Goal: Transaction & Acquisition: Download file/media

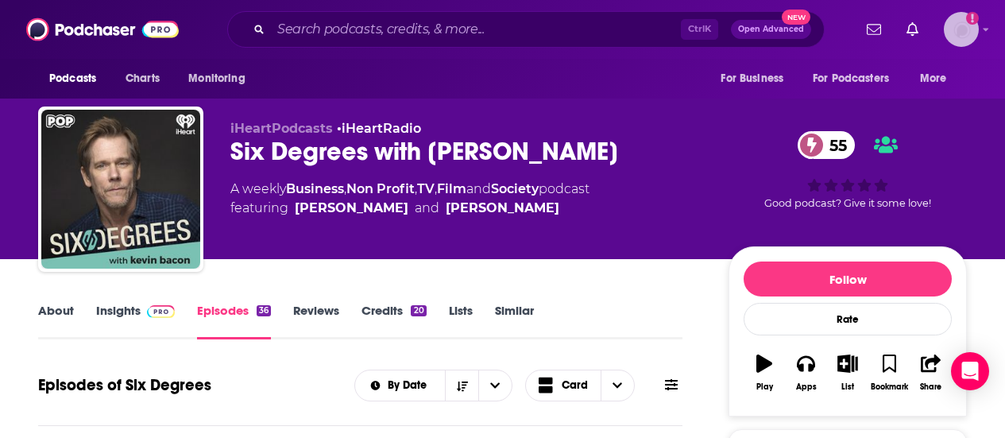
click at [989, 32] on icon "Show profile menu" at bounding box center [986, 30] width 6 height 10
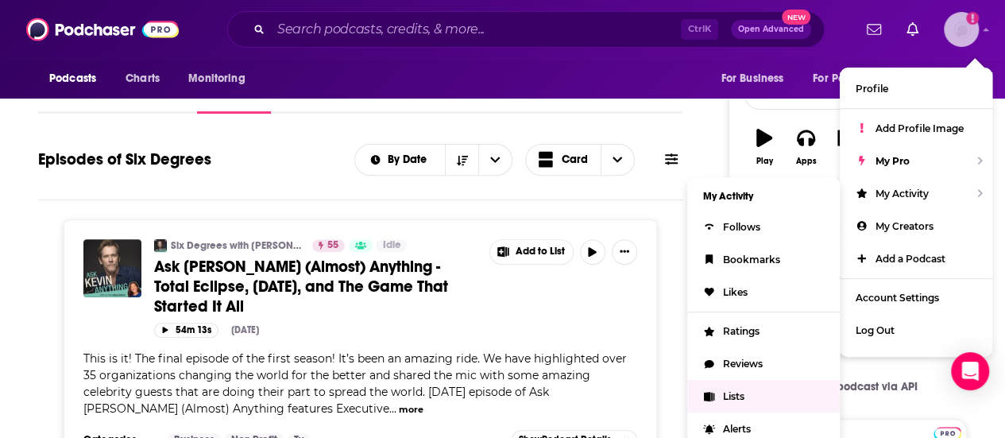
click at [745, 381] on link "Lists" at bounding box center [763, 396] width 153 height 33
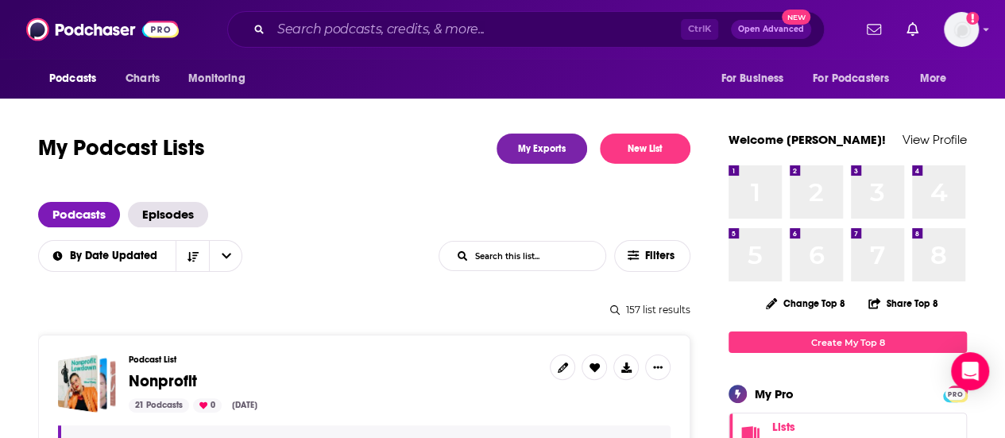
click at [994, 31] on div "Podcasts Charts Monitoring Ctrl K Open Advanced New For Business For Podcasters…" at bounding box center [502, 29] width 1005 height 59
click at [995, 31] on div "Podcasts Charts Monitoring Ctrl K Open Advanced New For Business For Podcasters…" at bounding box center [502, 29] width 1005 height 59
click at [989, 31] on icon "Show profile menu" at bounding box center [986, 30] width 6 height 10
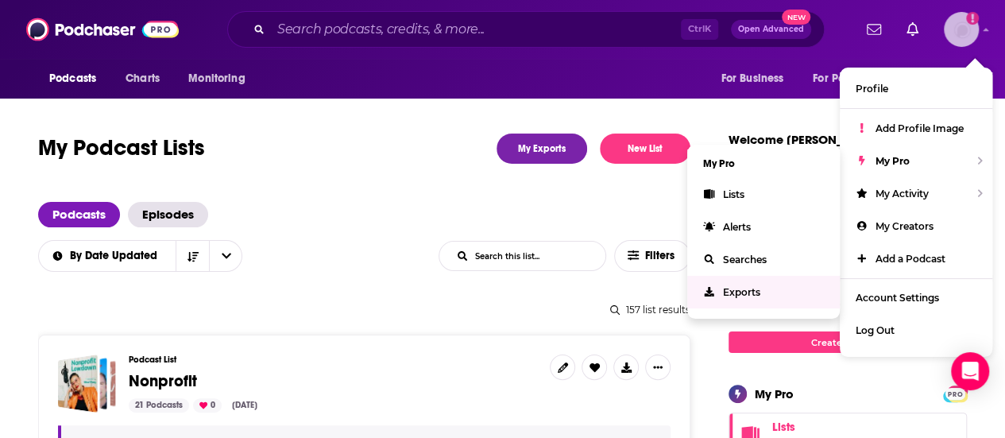
click at [755, 293] on span "Exports" at bounding box center [741, 292] width 37 height 12
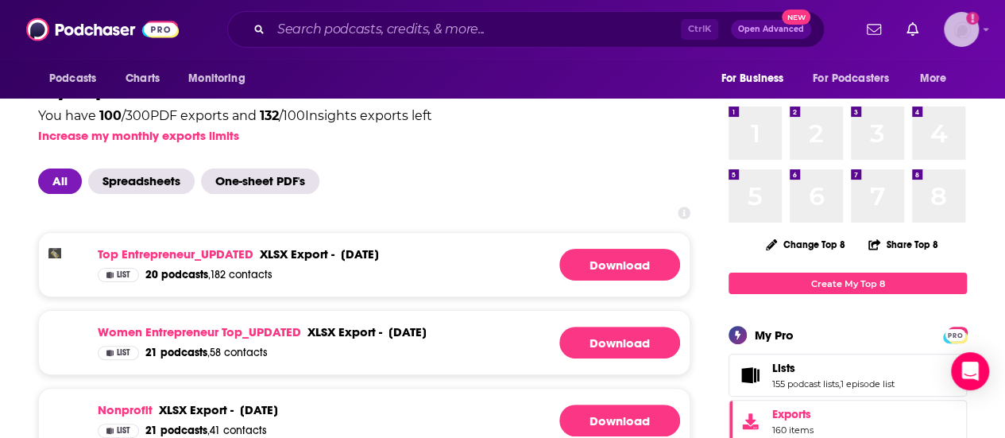
scroll to position [118, 0]
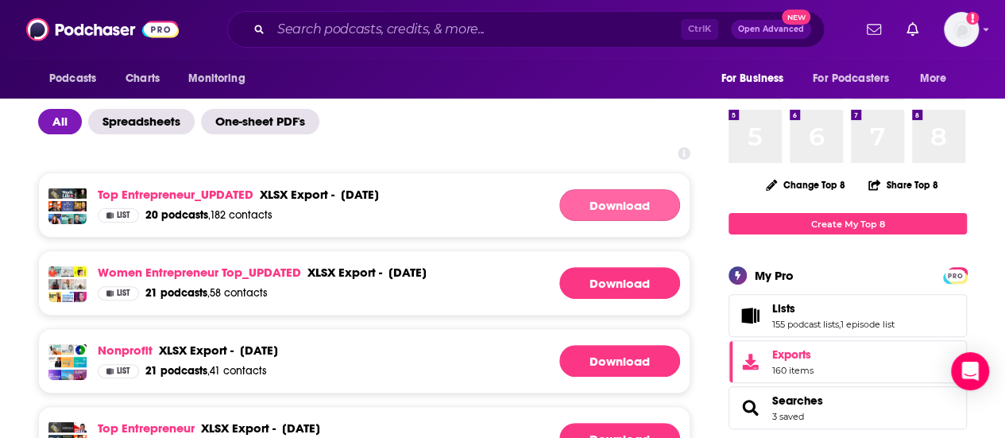
click at [625, 217] on link "Download" at bounding box center [619, 205] width 121 height 32
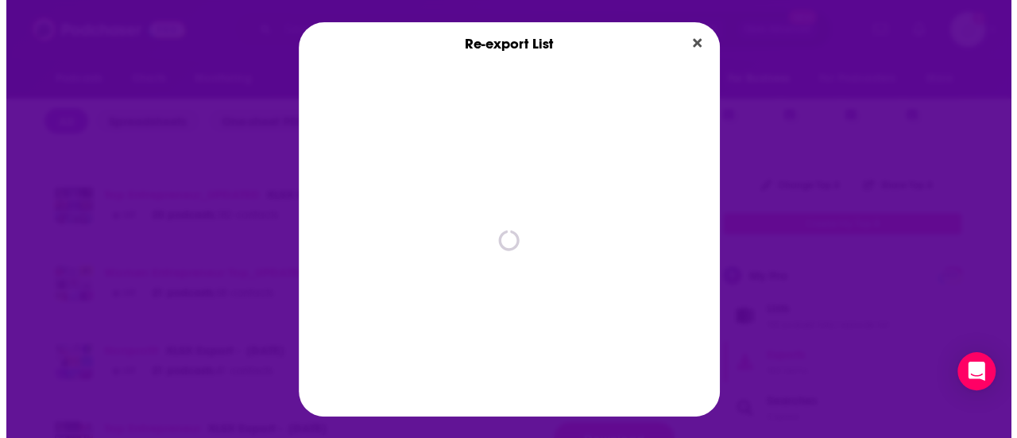
scroll to position [0, 0]
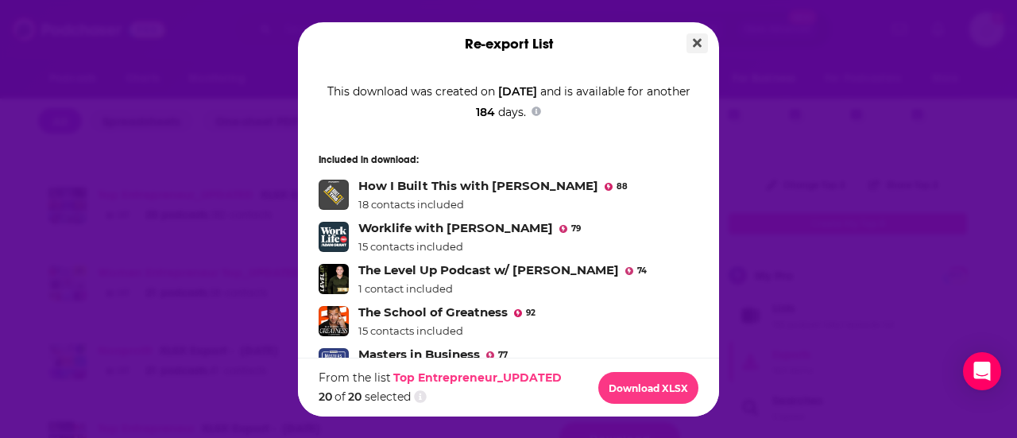
click at [695, 52] on button "Close" at bounding box center [697, 43] width 21 height 20
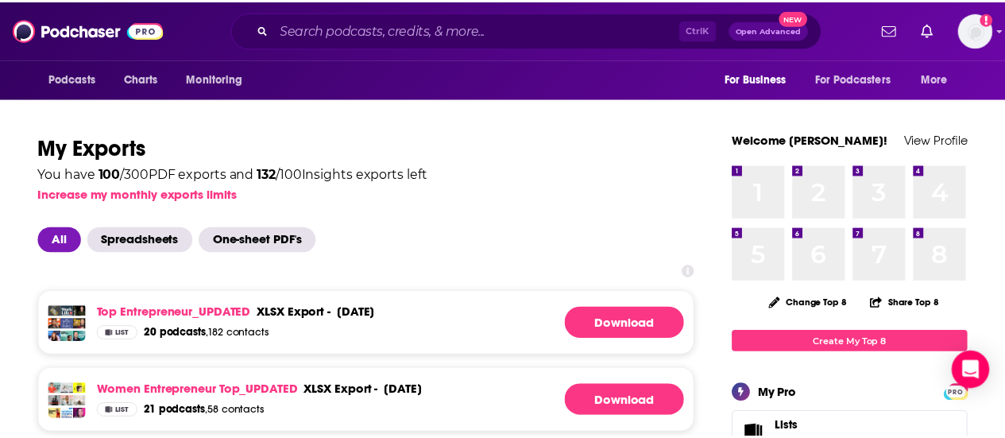
scroll to position [118, 0]
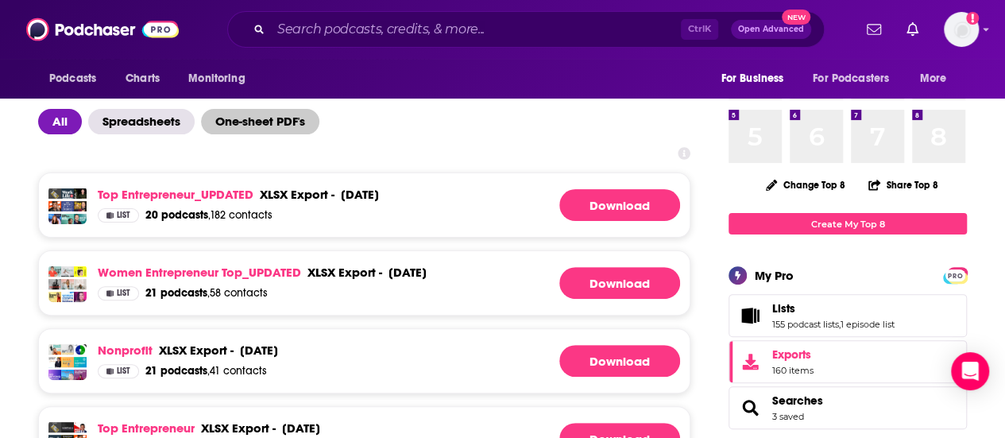
click at [262, 123] on span "One-sheet PDF's" at bounding box center [260, 121] width 118 height 25
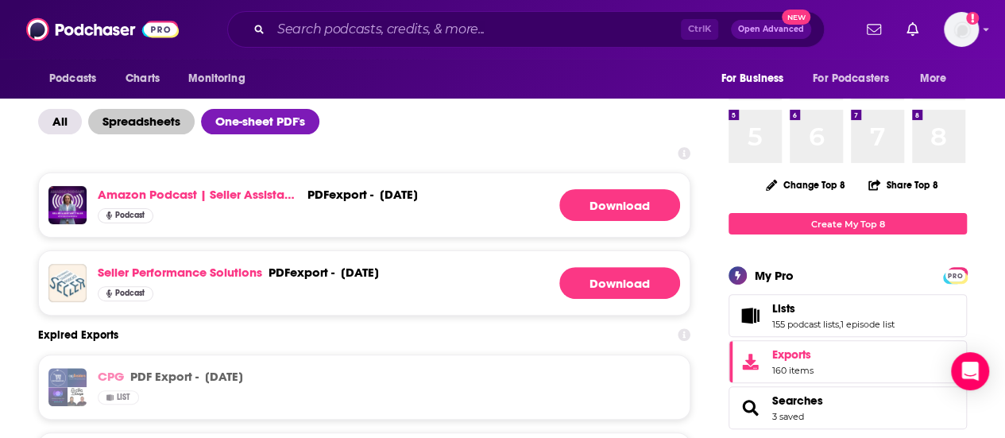
click at [153, 128] on span "Spreadsheets" at bounding box center [141, 121] width 106 height 25
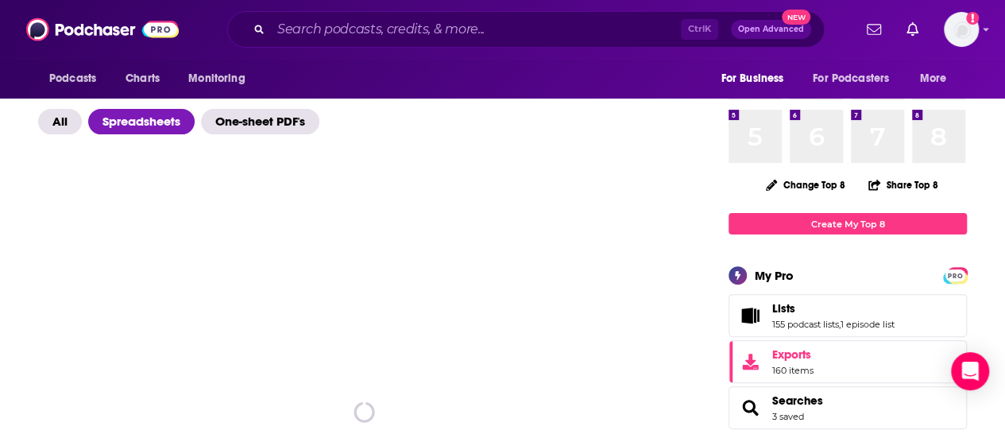
scroll to position [152, 0]
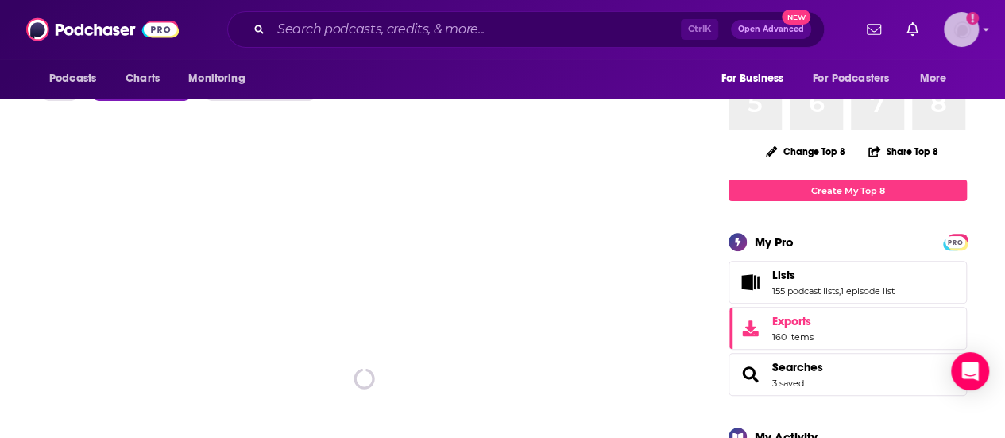
click at [989, 24] on div "Show profile menu" at bounding box center [986, 30] width 6 height 18
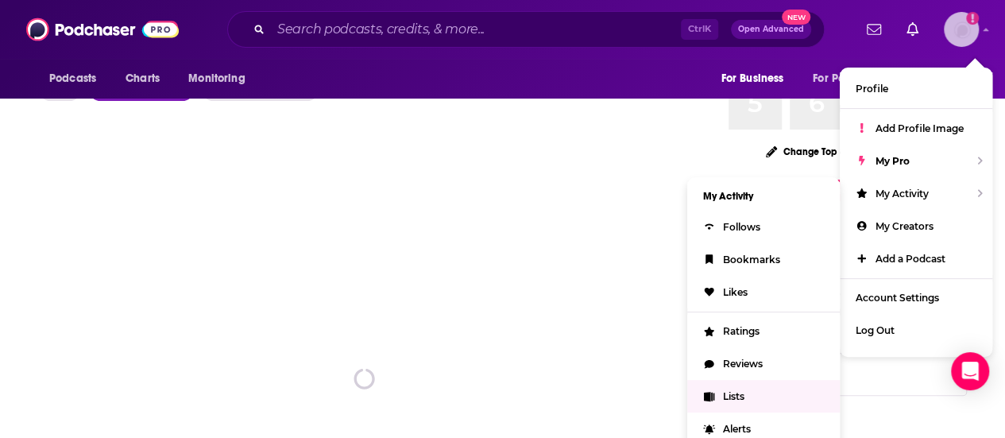
click at [723, 390] on span "Lists" at bounding box center [733, 396] width 21 height 12
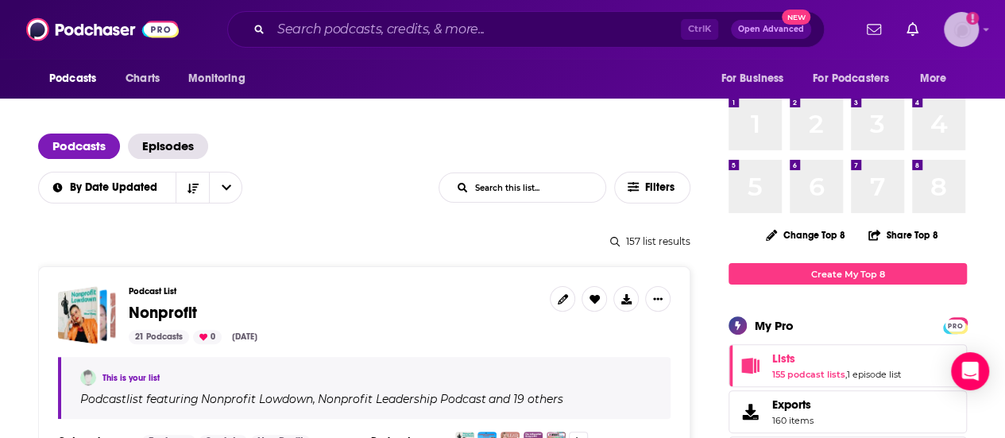
scroll to position [147, 0]
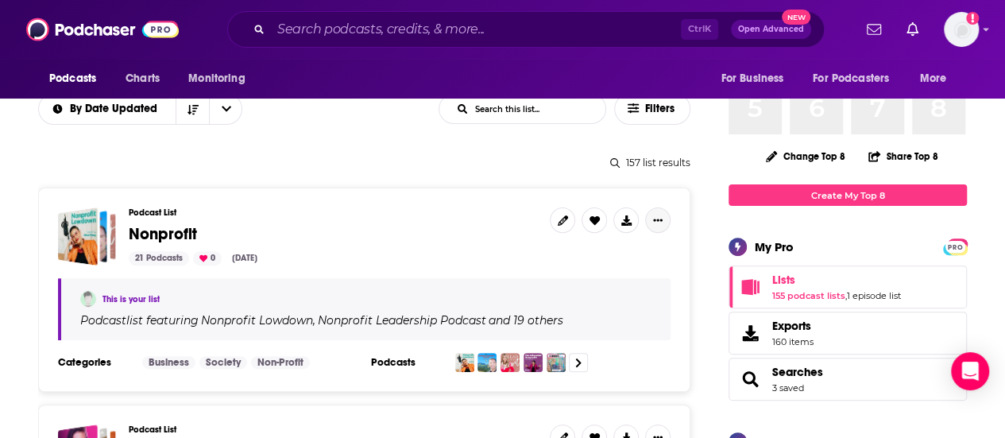
click at [658, 220] on icon "Show More Button" at bounding box center [658, 220] width 10 height 10
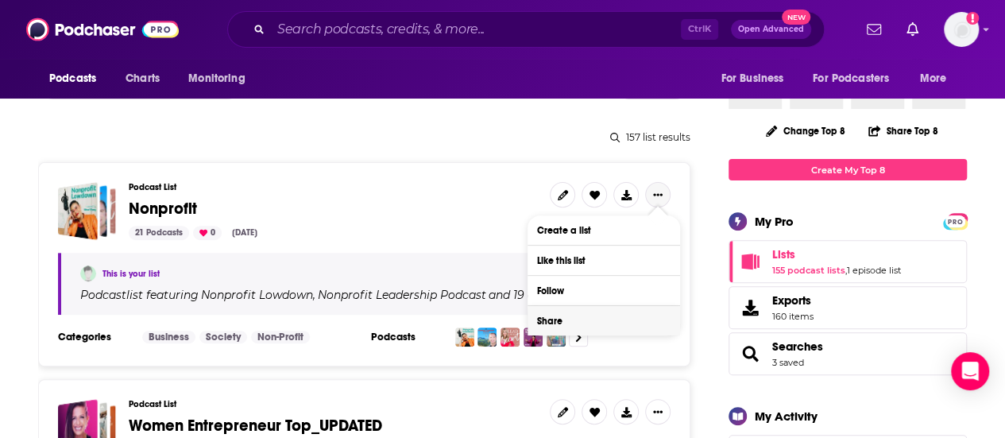
scroll to position [176, 0]
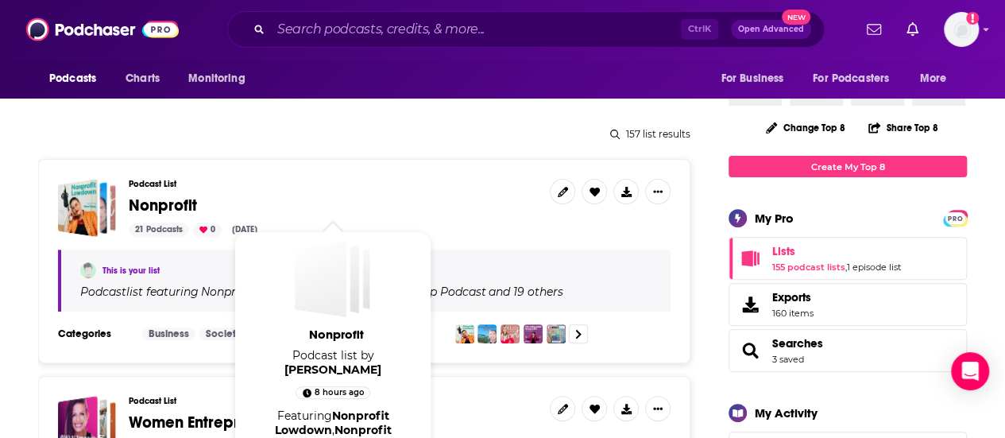
click at [173, 197] on span "Nonprofit" at bounding box center [163, 205] width 68 height 20
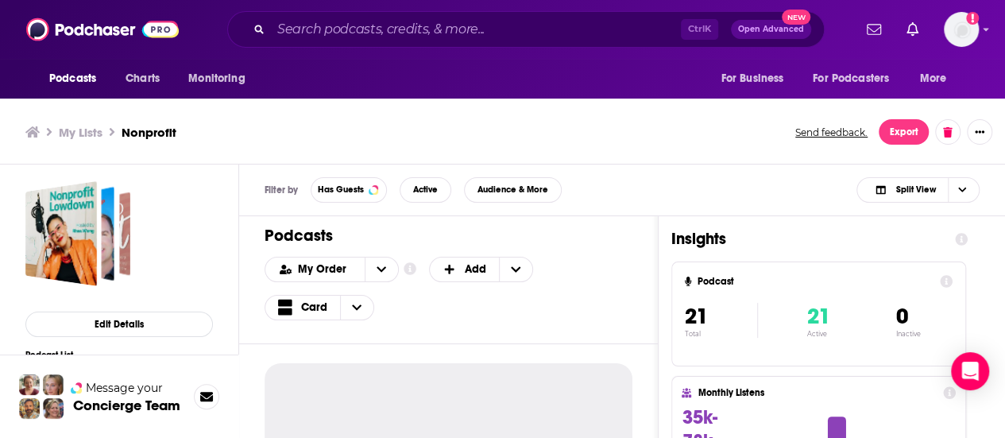
scroll to position [5, 0]
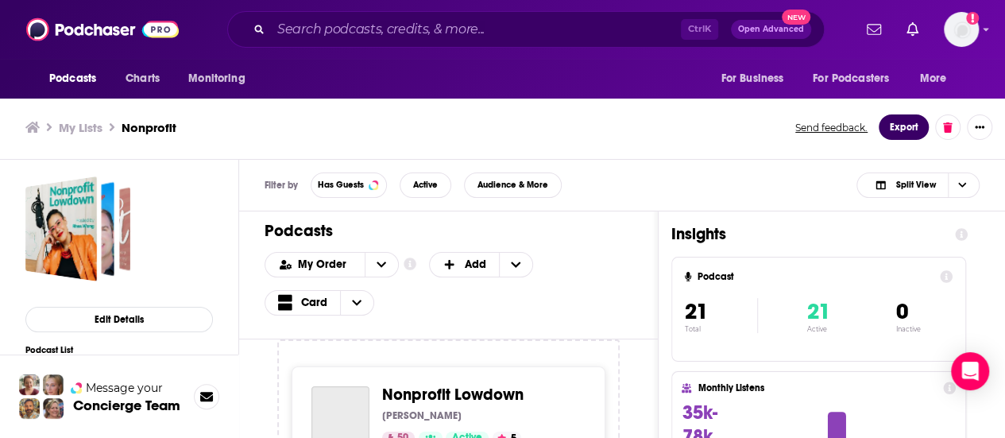
click at [907, 131] on button "Export" at bounding box center [904, 126] width 50 height 25
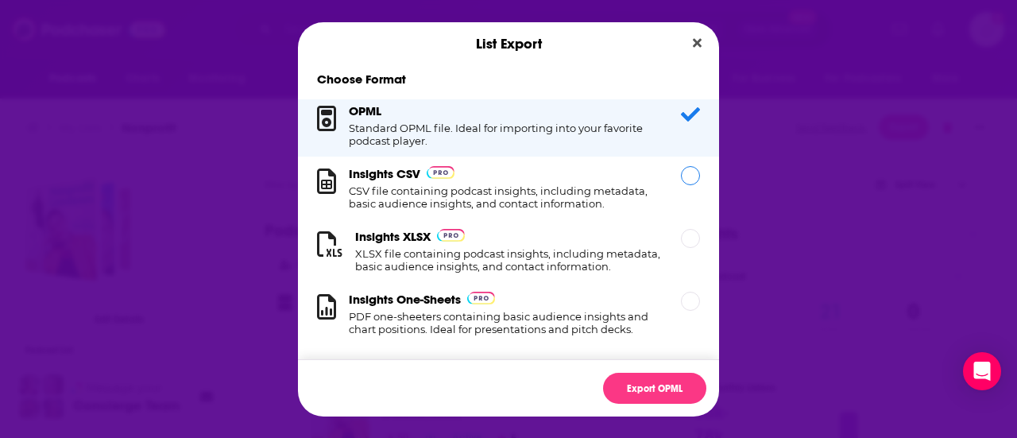
scroll to position [29, 0]
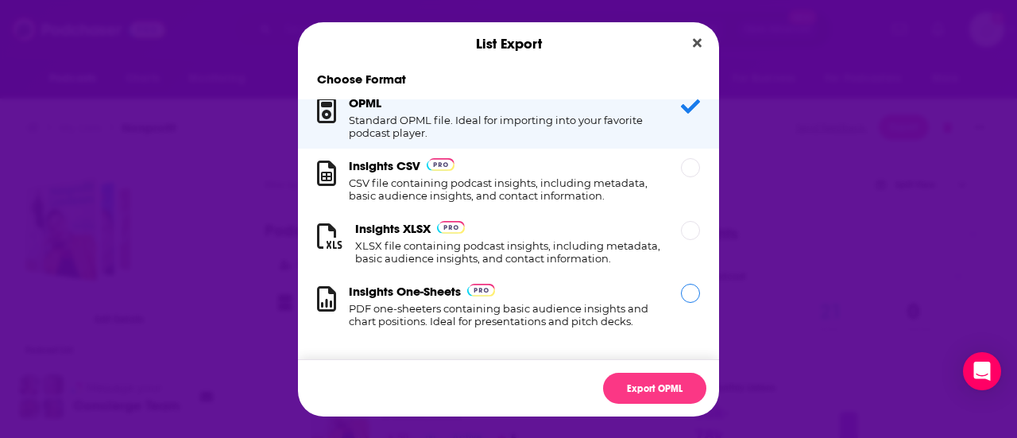
click at [518, 315] on h1 "PDF one-sheeters containing basic audience insights and chart positions. Ideal …" at bounding box center [505, 314] width 313 height 25
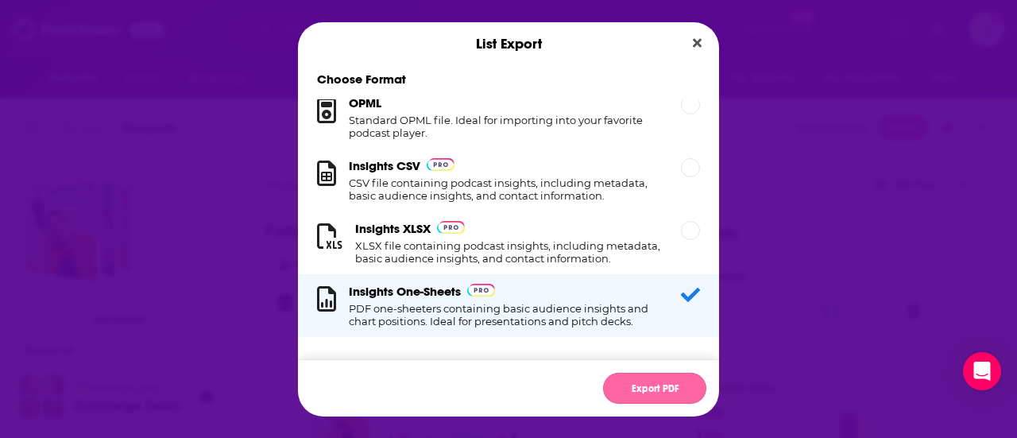
click at [644, 383] on button "Export PDF" at bounding box center [654, 388] width 103 height 31
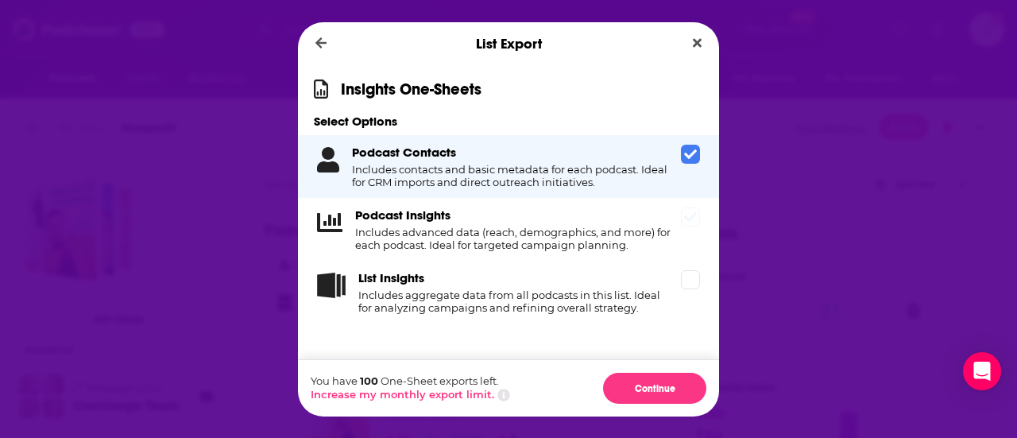
click at [536, 231] on h4 "Includes advanced data (reach, demographics, and more) for each podcast. Ideal …" at bounding box center [514, 238] width 319 height 25
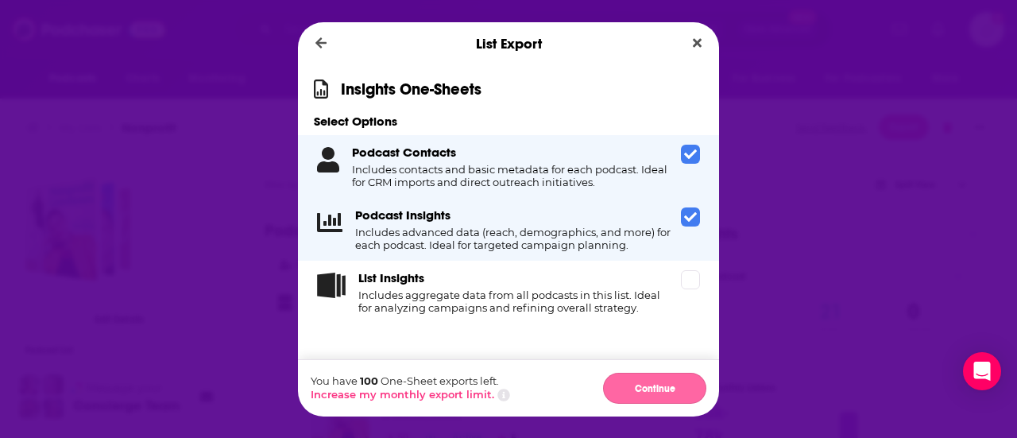
click at [629, 385] on button "Continue" at bounding box center [654, 388] width 103 height 31
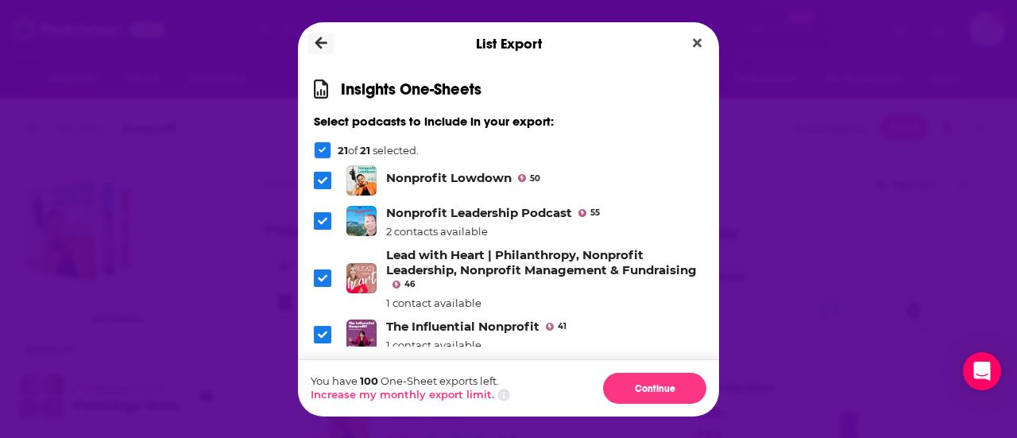
click at [319, 47] on icon "Dialog" at bounding box center [321, 43] width 12 height 12
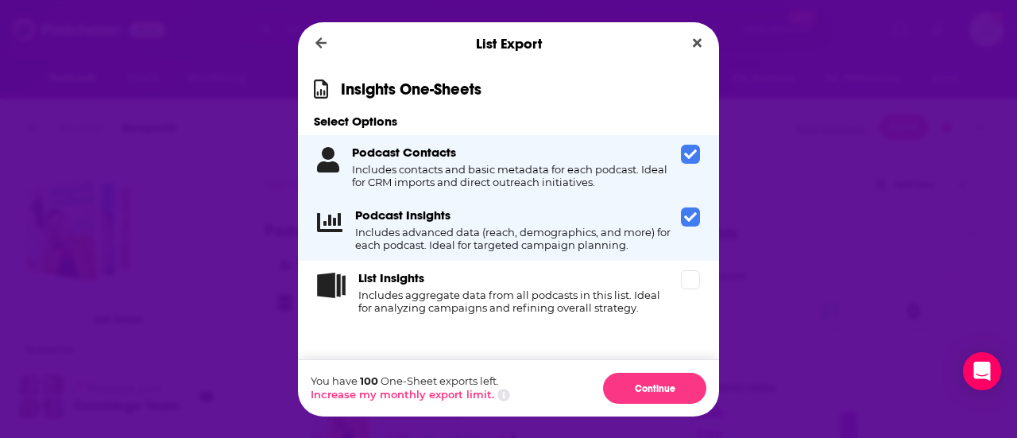
click at [686, 158] on icon "Dialog" at bounding box center [690, 154] width 13 height 13
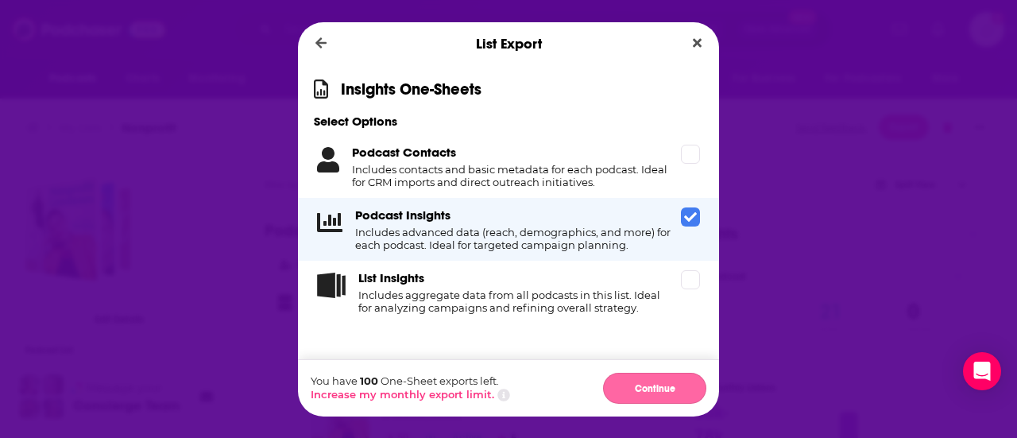
click at [673, 389] on button "Continue" at bounding box center [654, 388] width 103 height 31
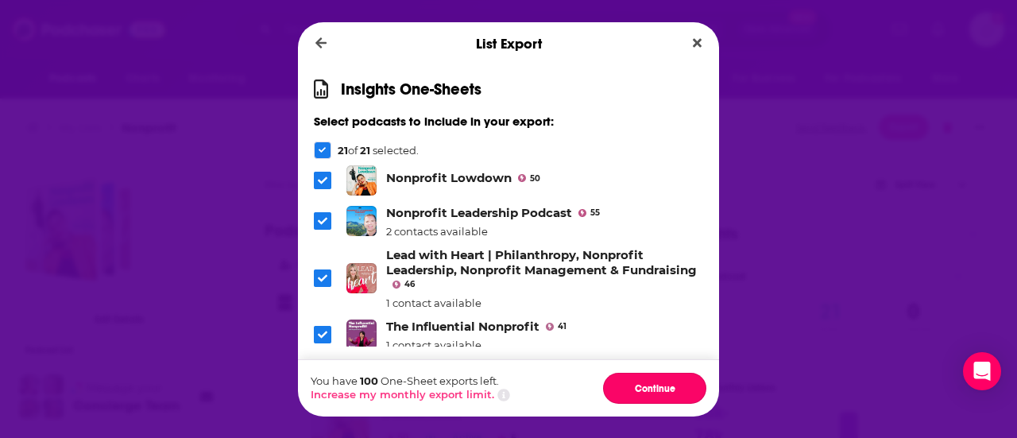
click at [673, 389] on button "Continue" at bounding box center [654, 388] width 103 height 31
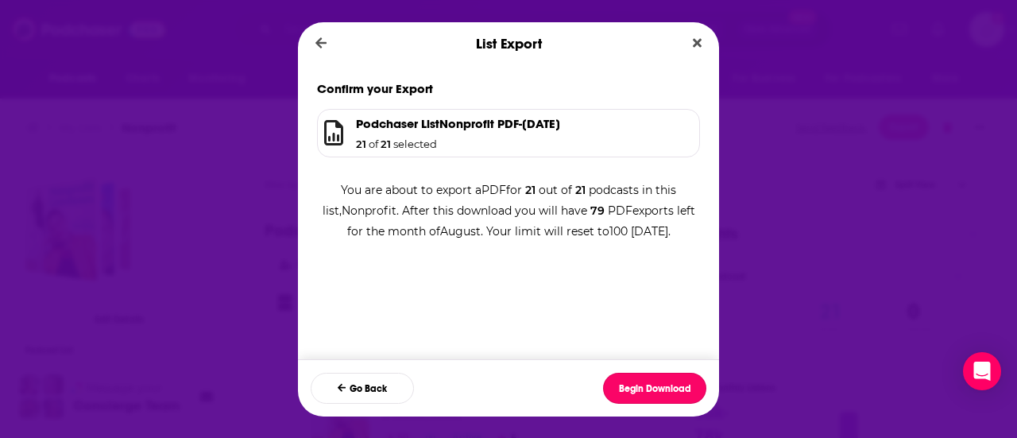
click at [673, 389] on button "Begin Download" at bounding box center [654, 388] width 103 height 31
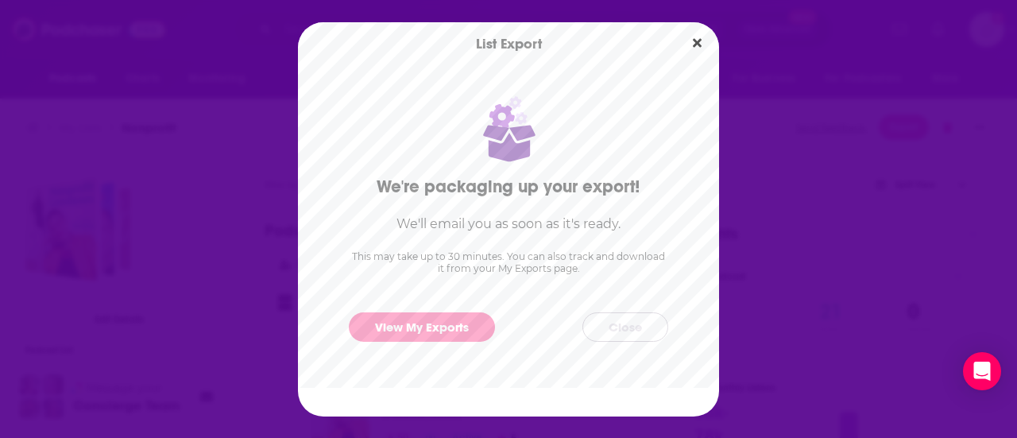
click at [637, 323] on button "Close" at bounding box center [625, 326] width 86 height 29
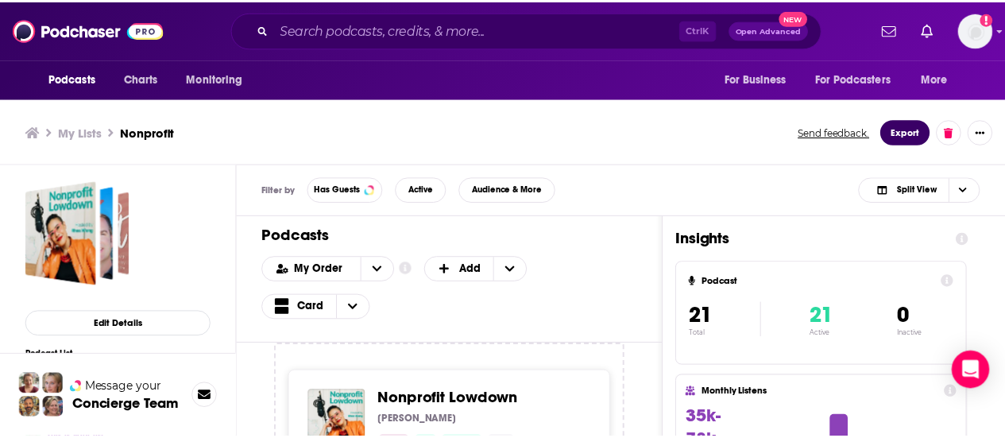
scroll to position [5, 0]
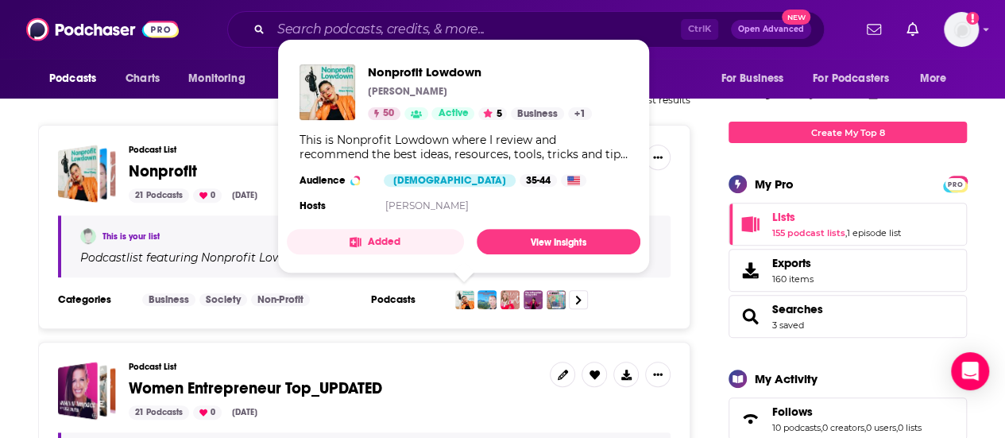
scroll to position [137, 0]
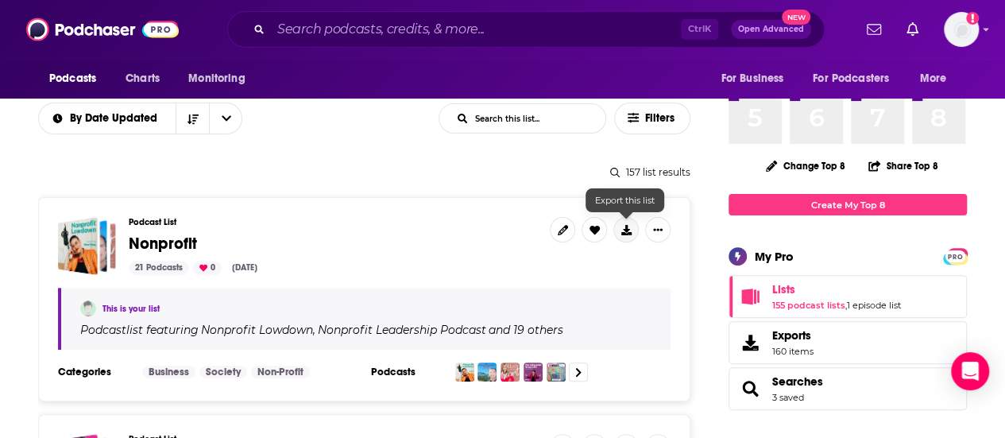
click at [622, 234] on icon at bounding box center [626, 230] width 10 height 10
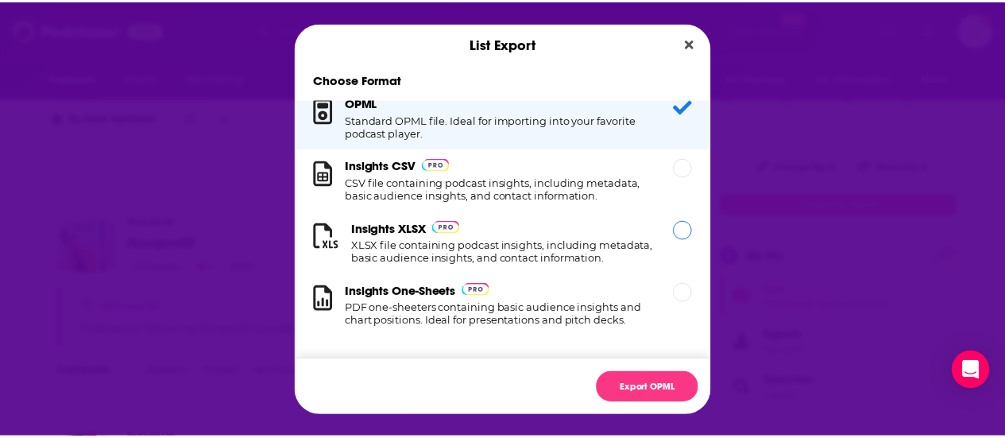
scroll to position [19, 0]
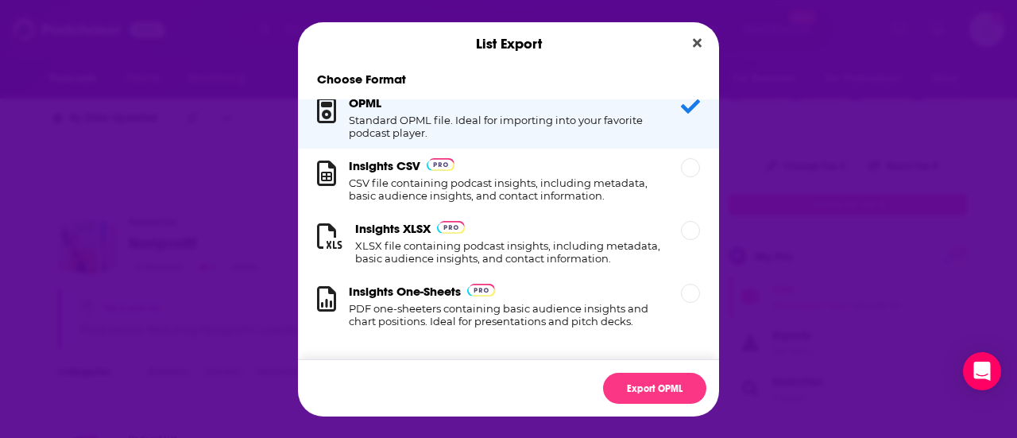
click at [536, 120] on h1 "Standard OPML file. Ideal for importing into your favorite podcast player." at bounding box center [505, 126] width 313 height 25
click at [518, 239] on h1 "XLSX file containing podcast insights, including metadata, basic audience insig…" at bounding box center [508, 251] width 307 height 25
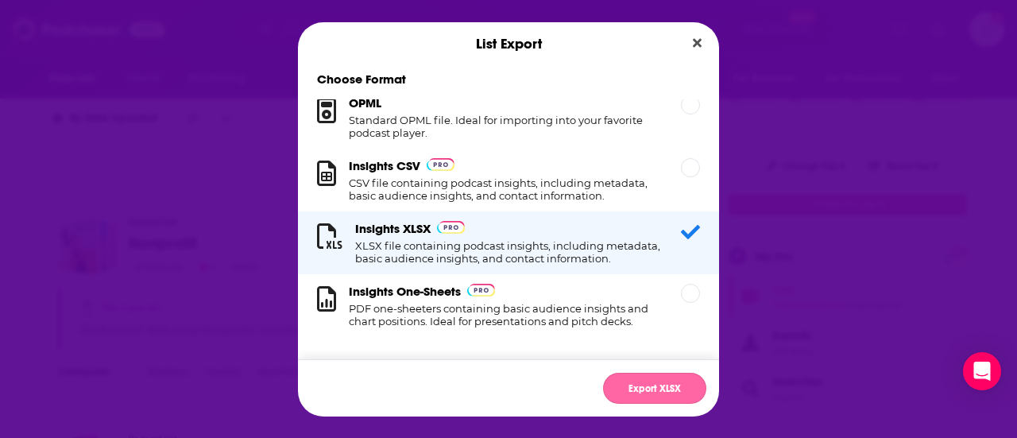
click at [652, 384] on button "Export XLSX" at bounding box center [654, 388] width 103 height 31
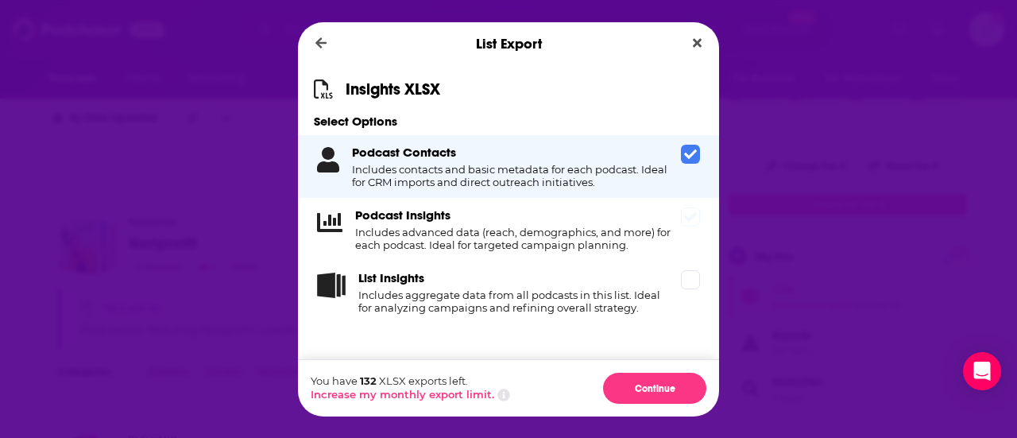
click at [557, 259] on div "Podcast Insights Includes advanced data (reach, demographics, and more) for eac…" at bounding box center [508, 229] width 421 height 63
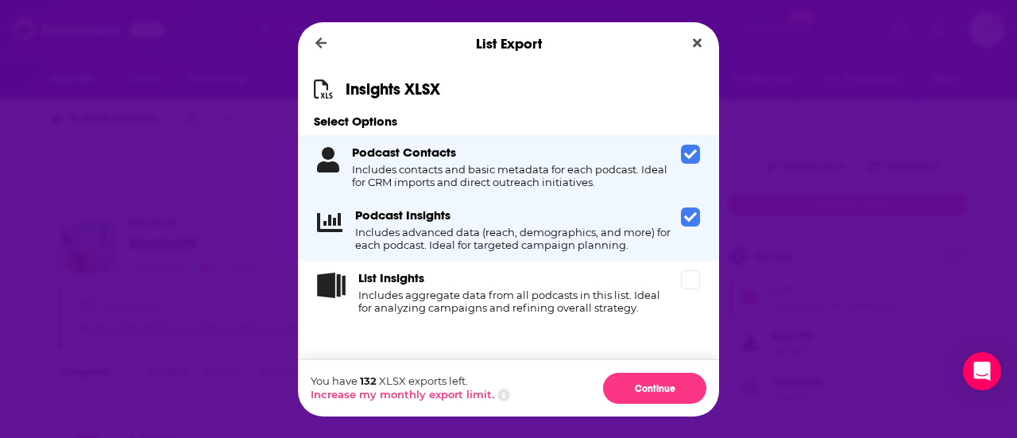
click at [559, 171] on h4 "Includes contacts and basic metadata for each podcast. Ideal for CRM imports an…" at bounding box center [513, 175] width 323 height 25
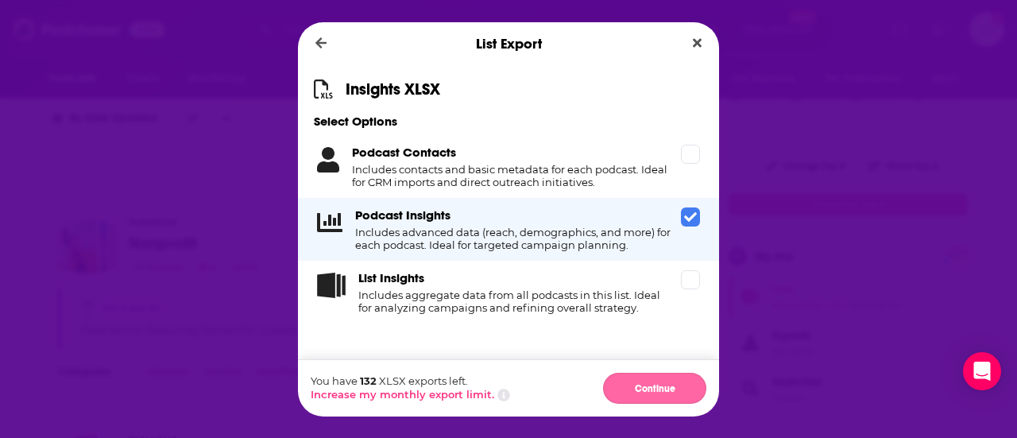
click at [647, 388] on button "Continue" at bounding box center [654, 388] width 103 height 31
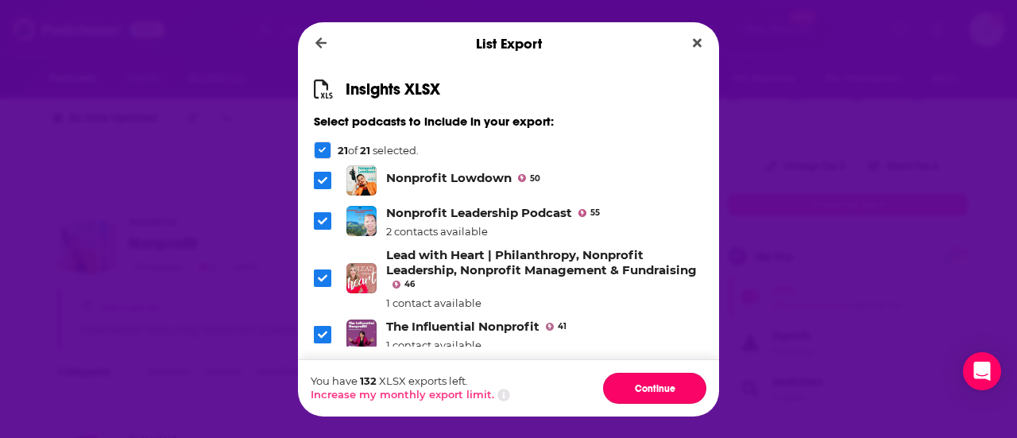
click at [647, 388] on button "Continue" at bounding box center [654, 388] width 103 height 31
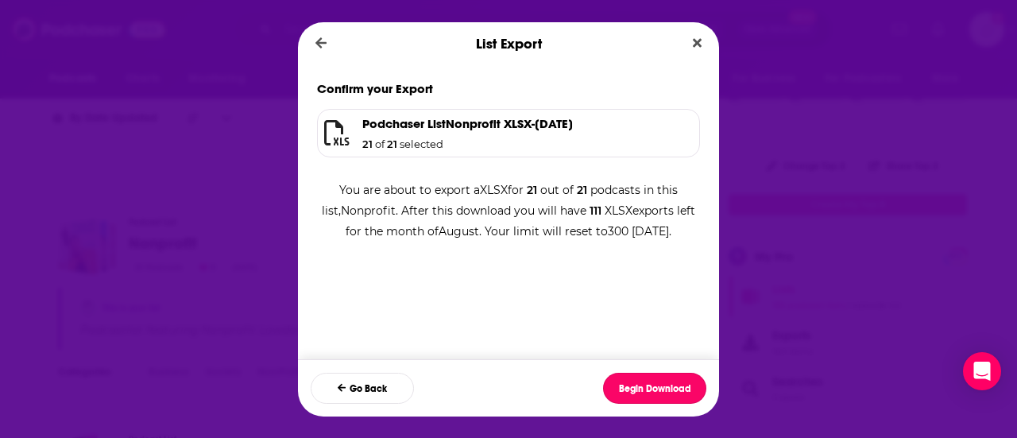
click at [647, 388] on button "Begin Download" at bounding box center [654, 388] width 103 height 31
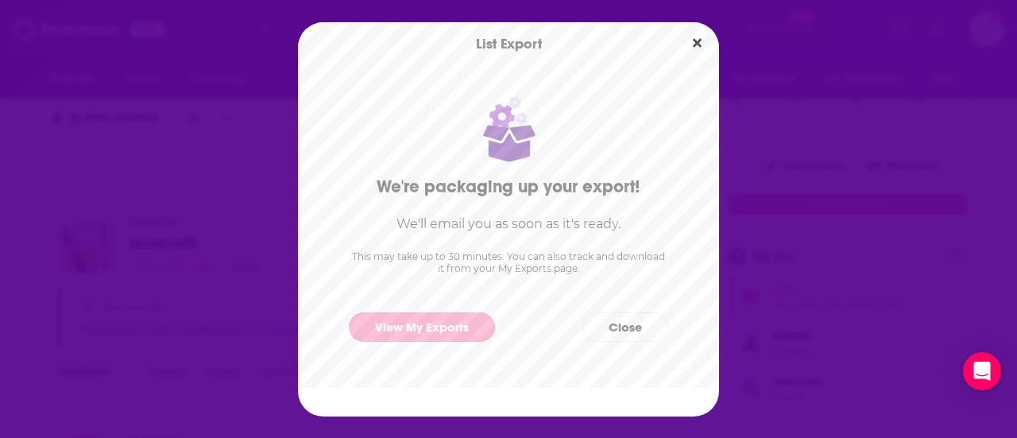
click at [439, 328] on link "View My Exports" at bounding box center [422, 326] width 146 height 29
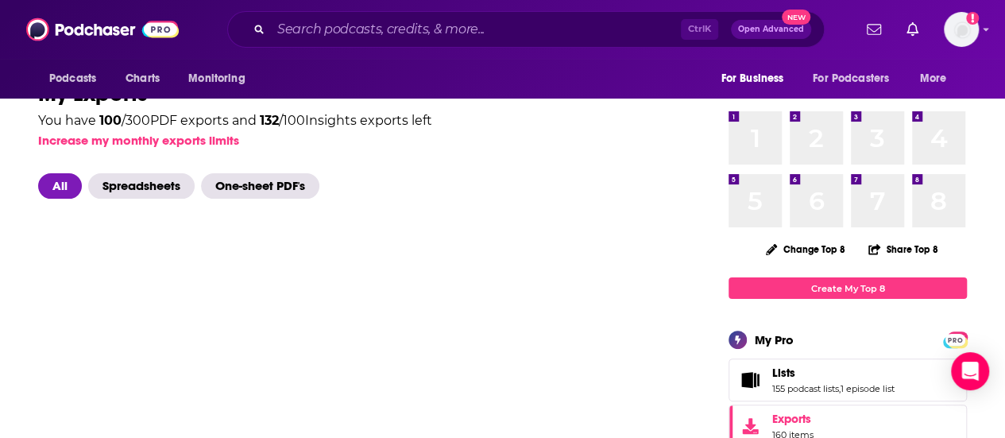
scroll to position [45, 0]
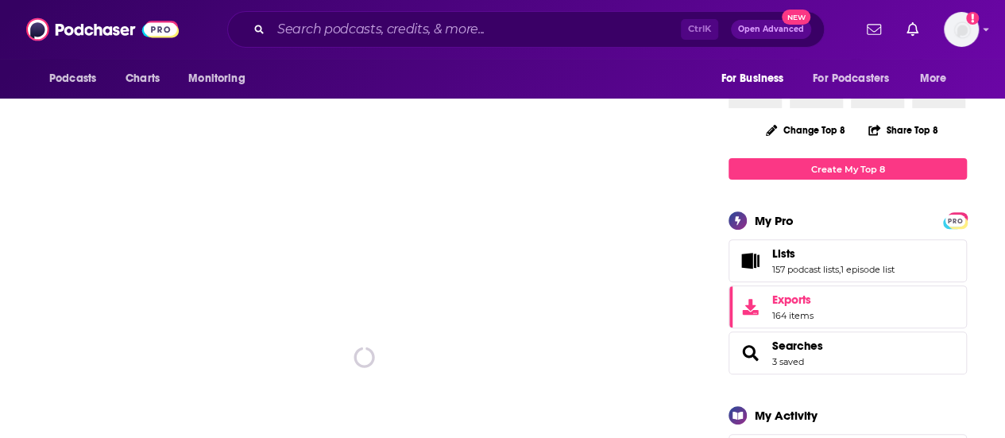
scroll to position [192, 0]
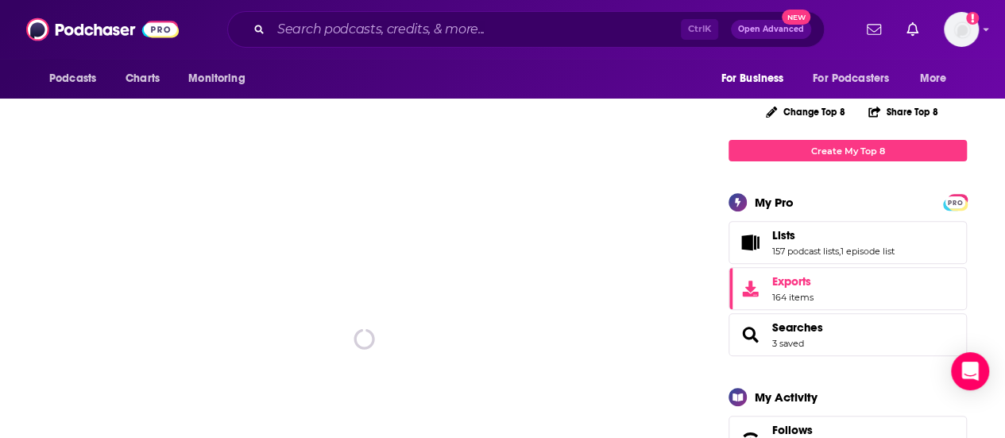
click at [303, 327] on div "spinner" at bounding box center [364, 339] width 652 height 556
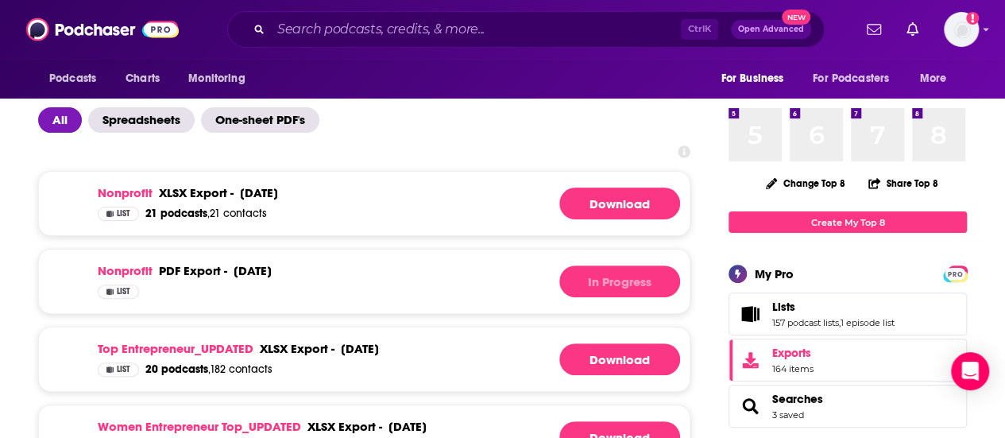
scroll to position [114, 0]
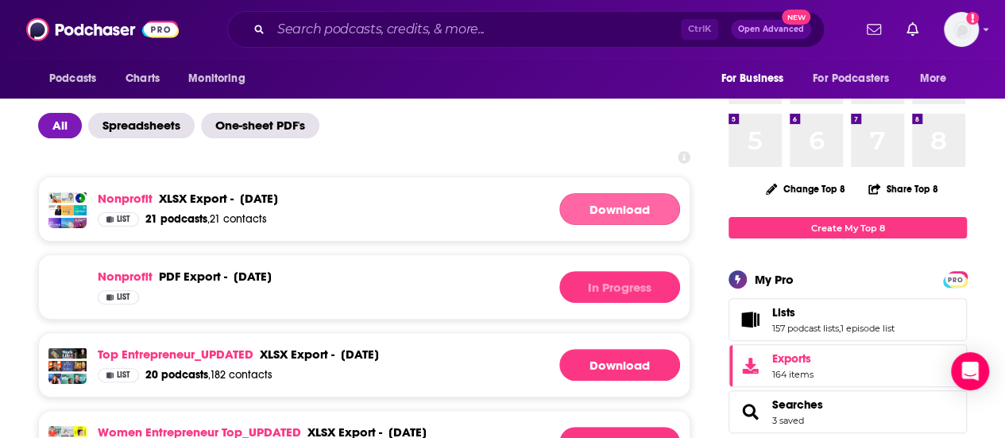
click at [597, 203] on link "Download" at bounding box center [619, 209] width 121 height 32
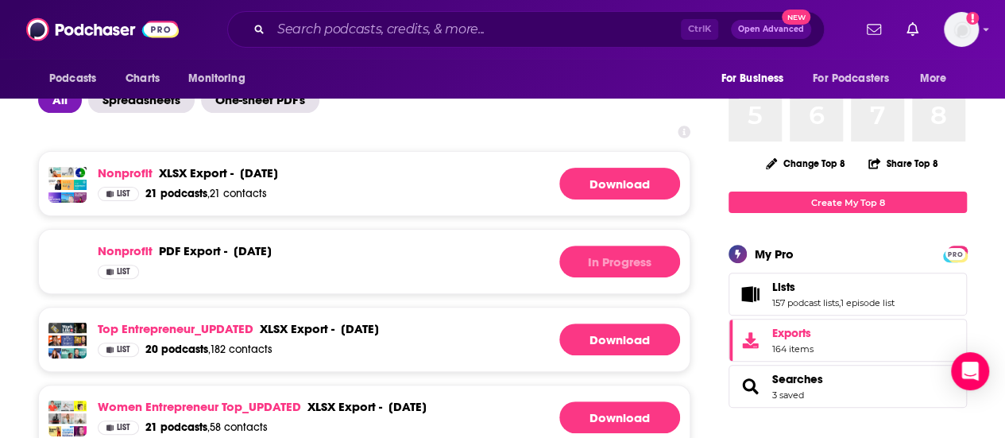
scroll to position [141, 0]
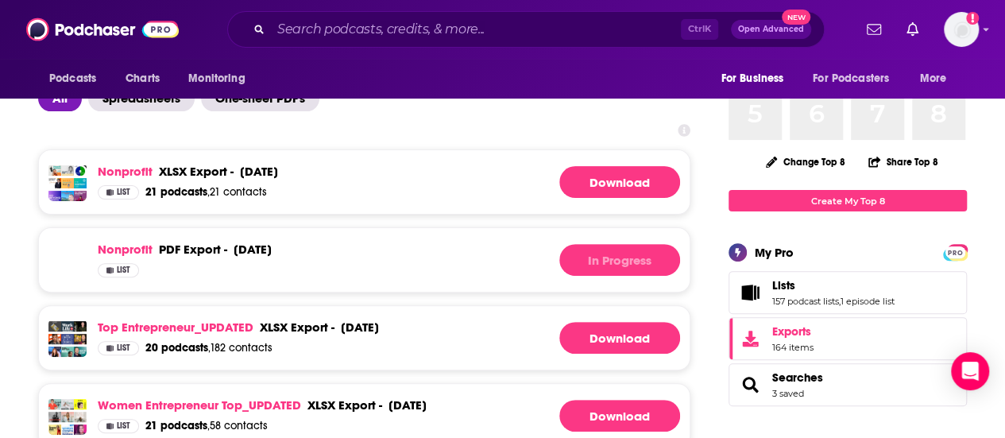
click at [393, 275] on div "Nonprofit PDF export - August 19th, 2025 PDF export - August 19th, 2025 List In…" at bounding box center [364, 259] width 652 height 65
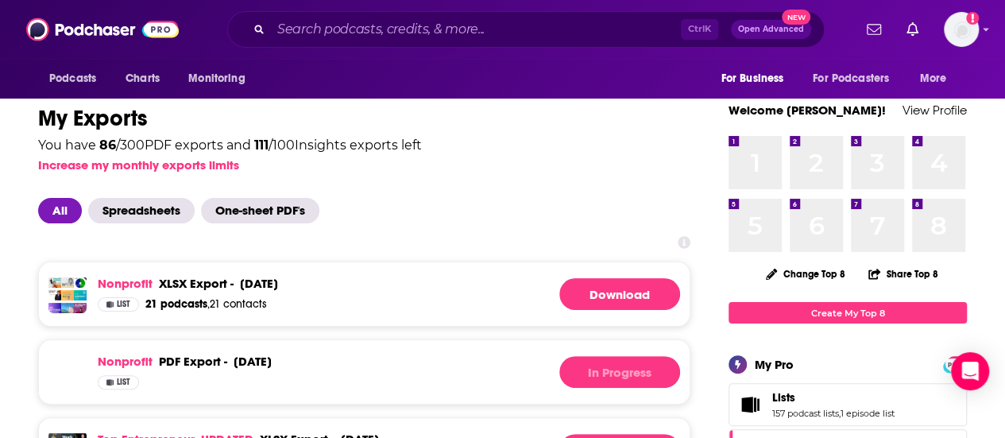
scroll to position [30, 0]
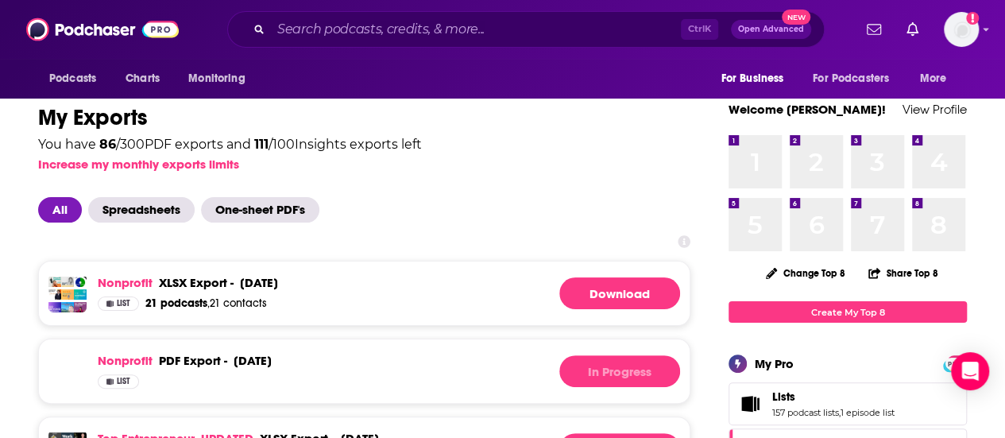
click at [469, 265] on div "Nonprofit xlsx export - August 19th, 2025 xlsx export - August 19th, 2025 List …" at bounding box center [364, 293] width 652 height 65
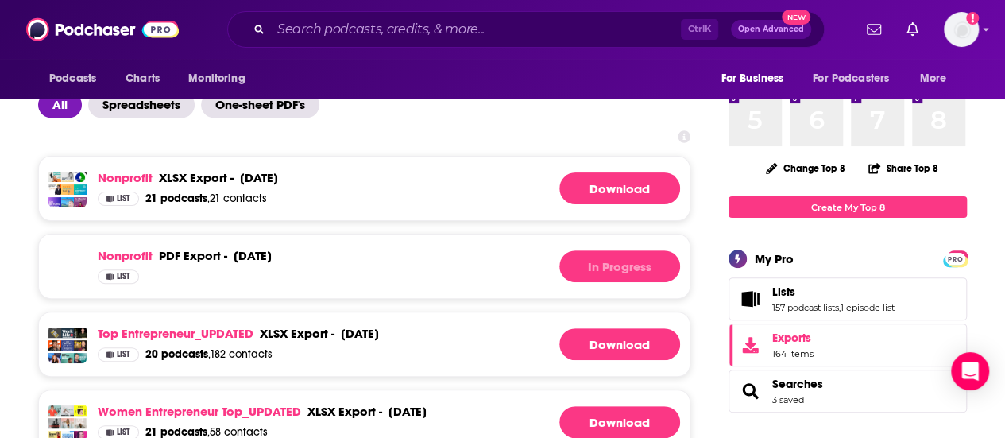
scroll to position [0, 0]
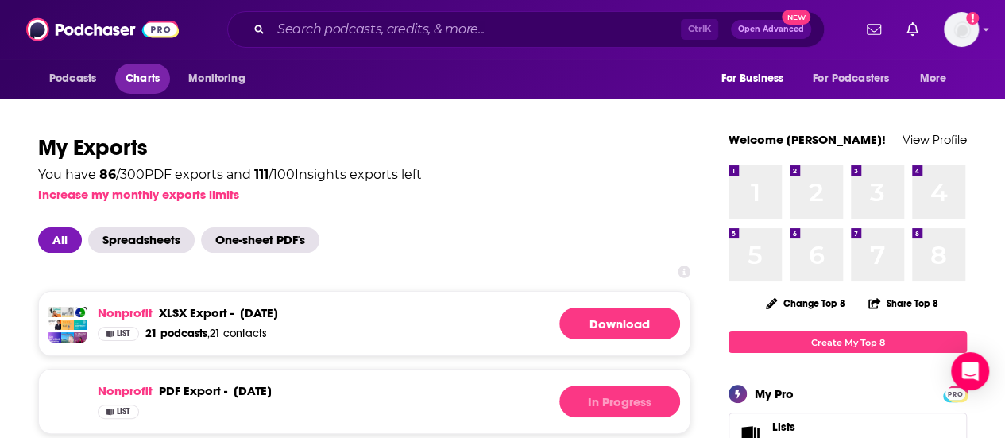
click at [141, 86] on span "Charts" at bounding box center [143, 79] width 34 height 22
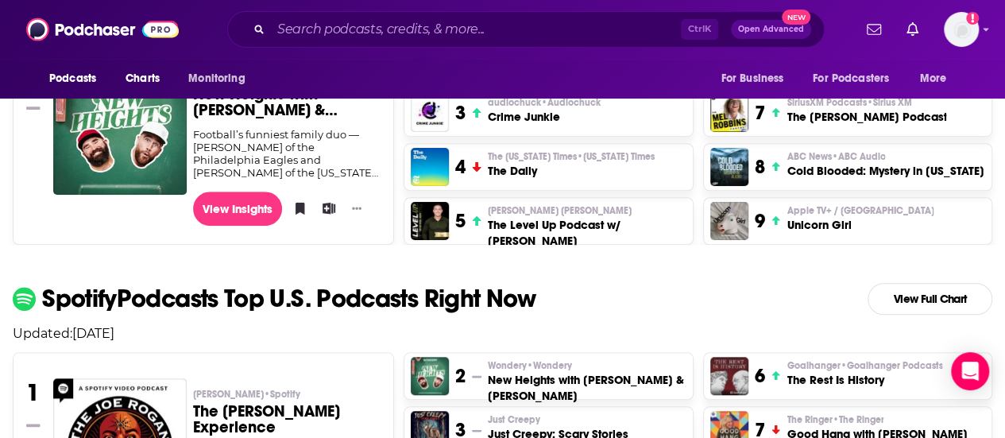
scroll to position [513, 0]
